Goal: Task Accomplishment & Management: Manage account settings

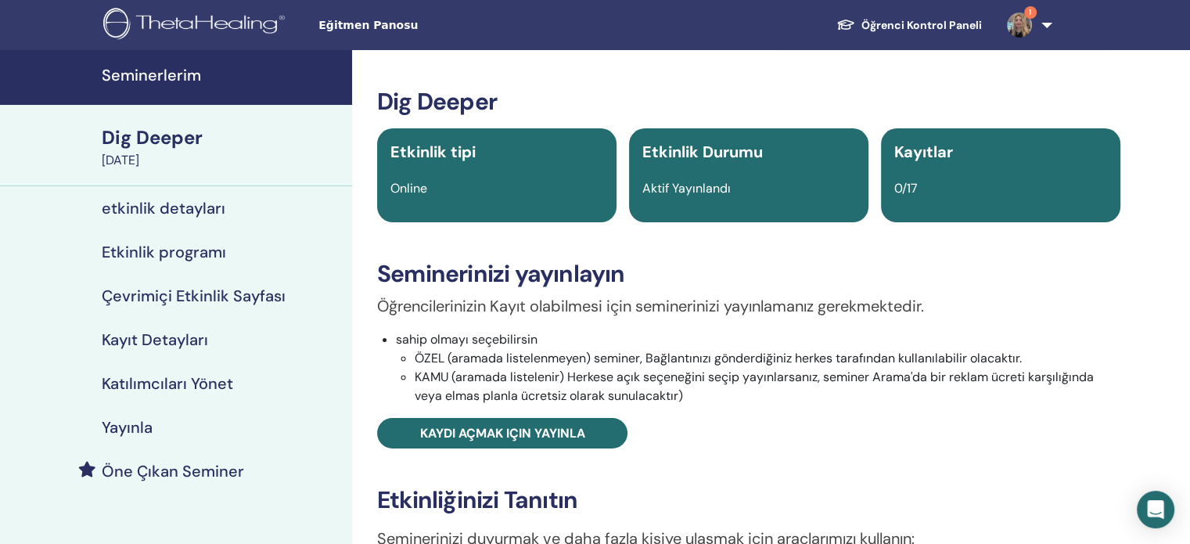
click at [1023, 20] on img at bounding box center [1019, 25] width 25 height 25
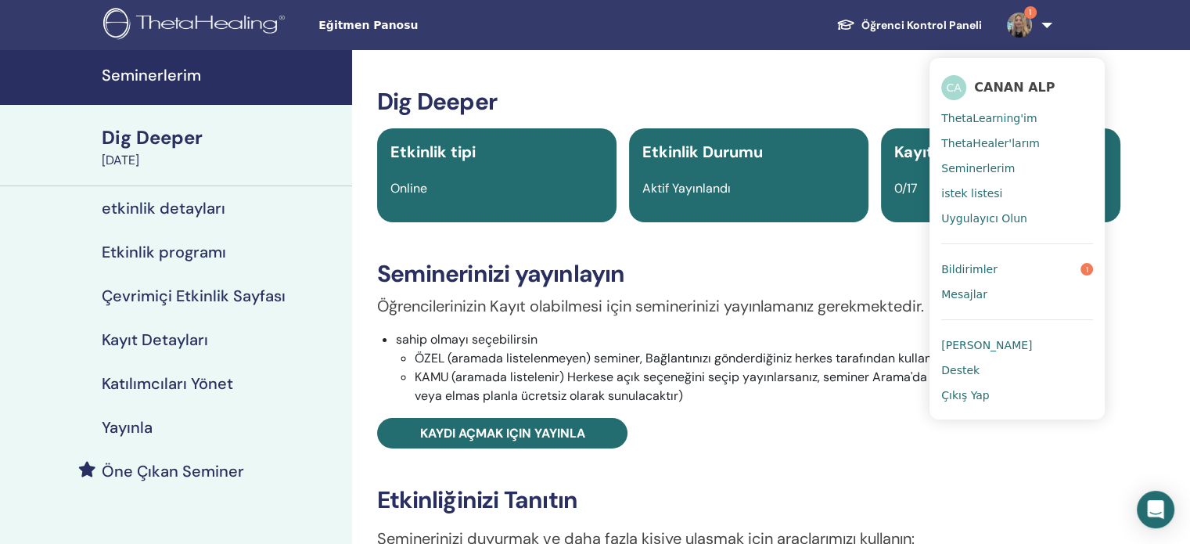
click at [983, 272] on span "Bildirimler" at bounding box center [969, 269] width 56 height 14
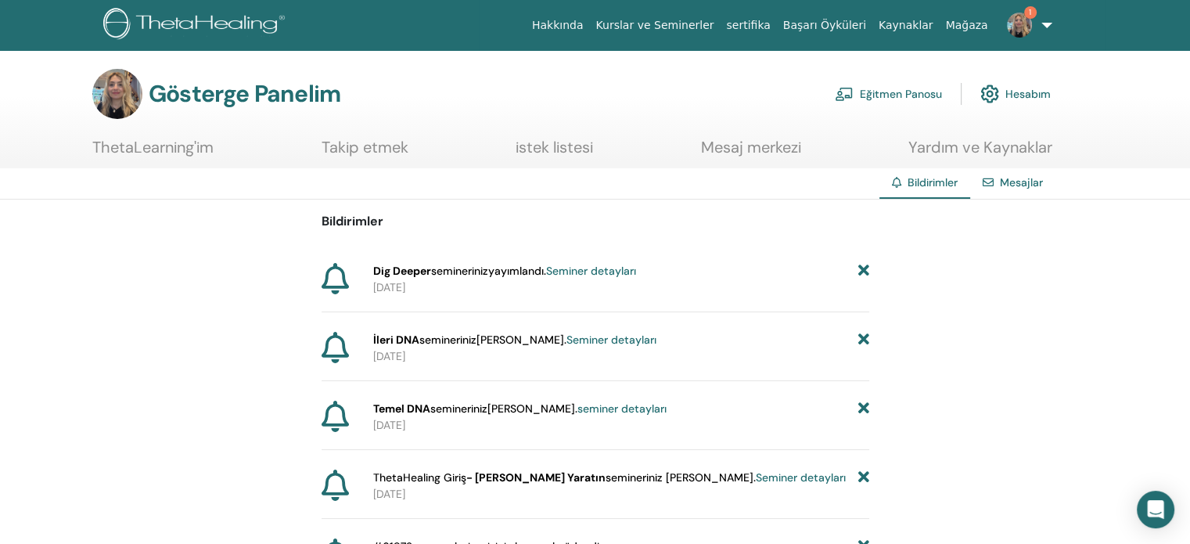
click at [1026, 19] on img at bounding box center [1019, 25] width 25 height 25
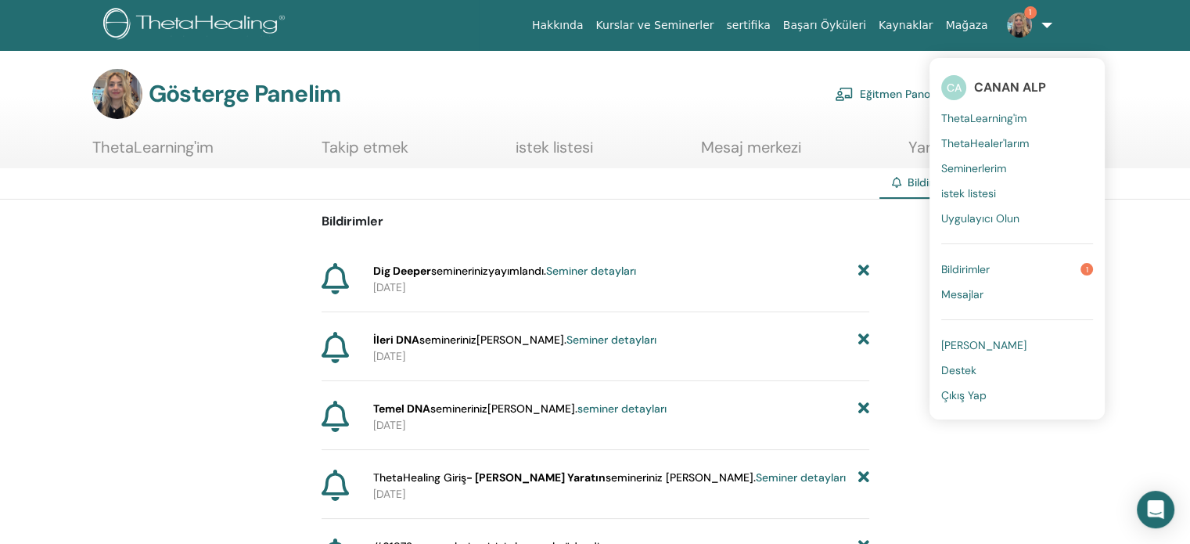
click at [1006, 271] on link "Bildirimler 1" at bounding box center [1017, 269] width 152 height 25
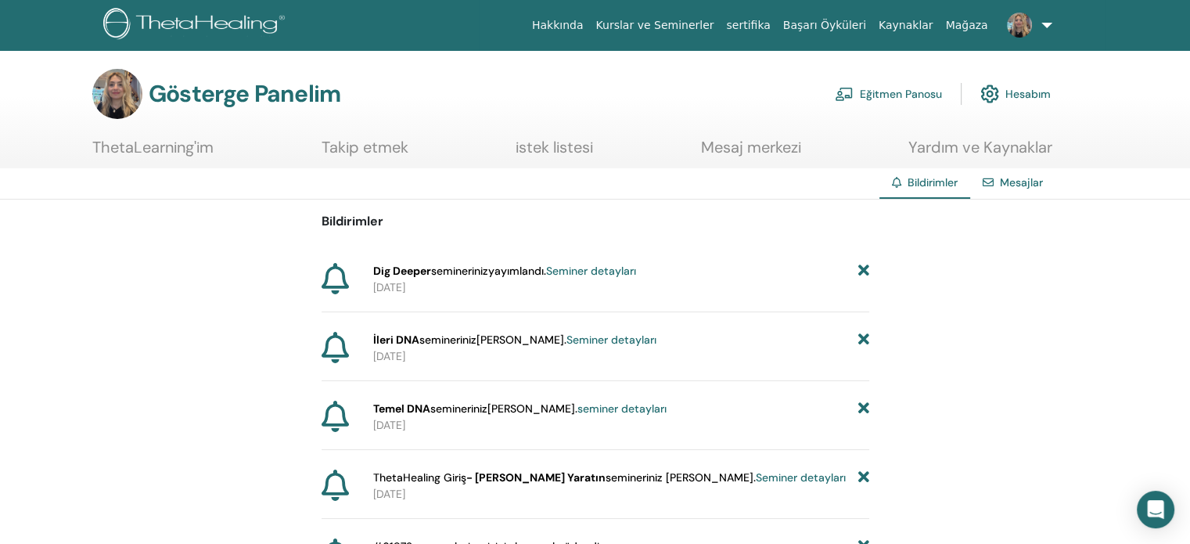
click at [1047, 27] on link at bounding box center [1026, 25] width 64 height 50
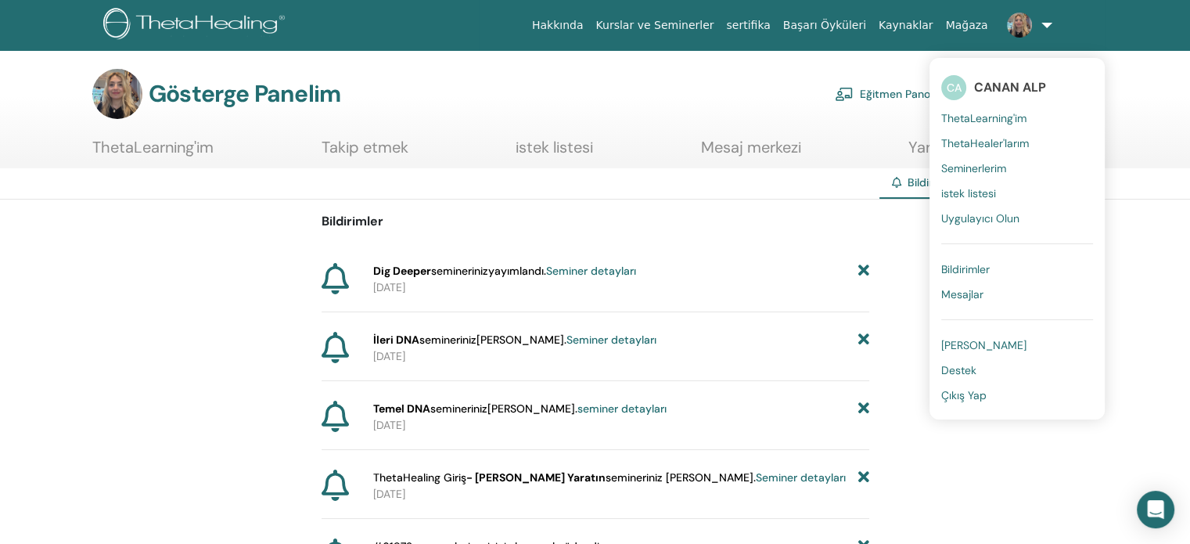
click at [971, 393] on font "Çıkış Yap" at bounding box center [963, 395] width 45 height 14
